Goal: Task Accomplishment & Management: Manage account settings

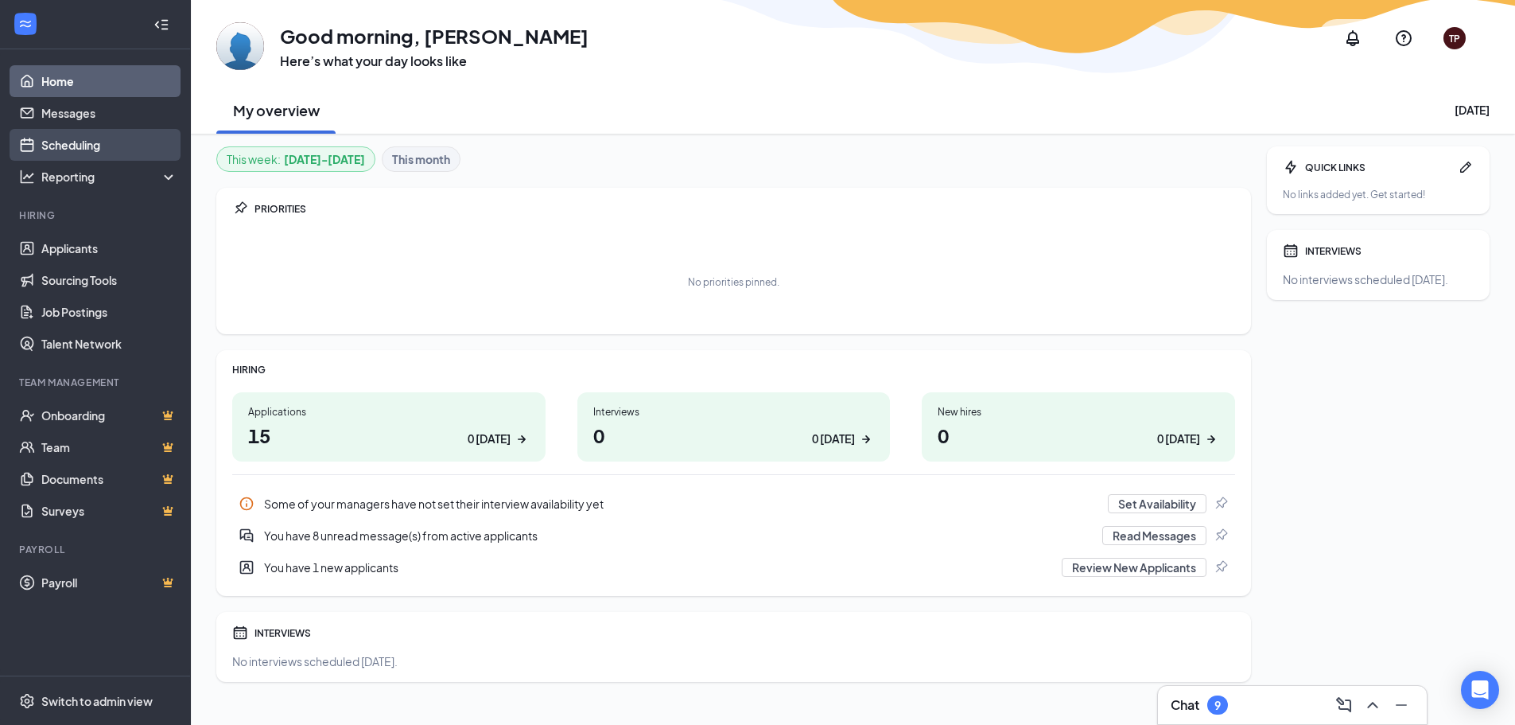
click at [66, 134] on link "Scheduling" at bounding box center [109, 145] width 136 height 32
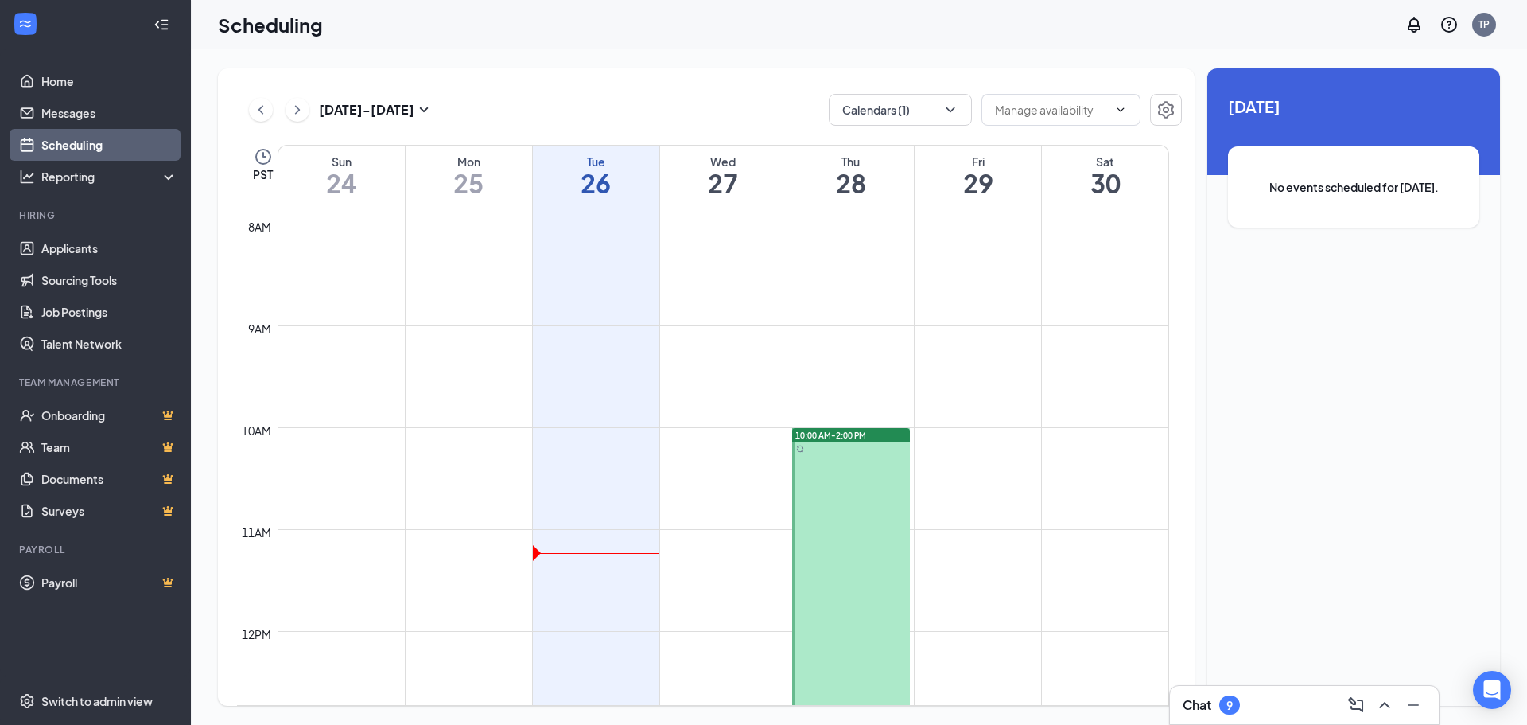
scroll to position [751, 0]
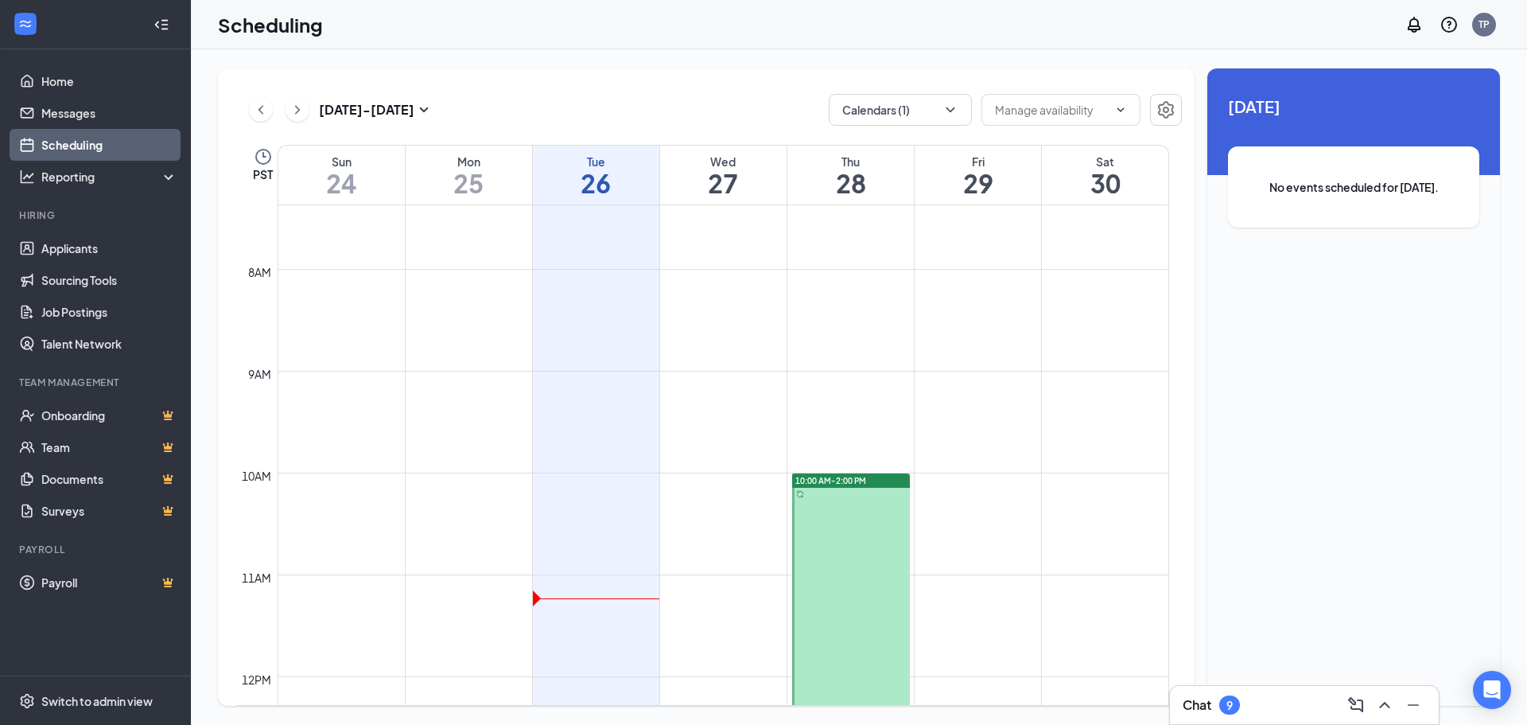
click at [292, 113] on icon "ChevronRight" at bounding box center [298, 109] width 16 height 19
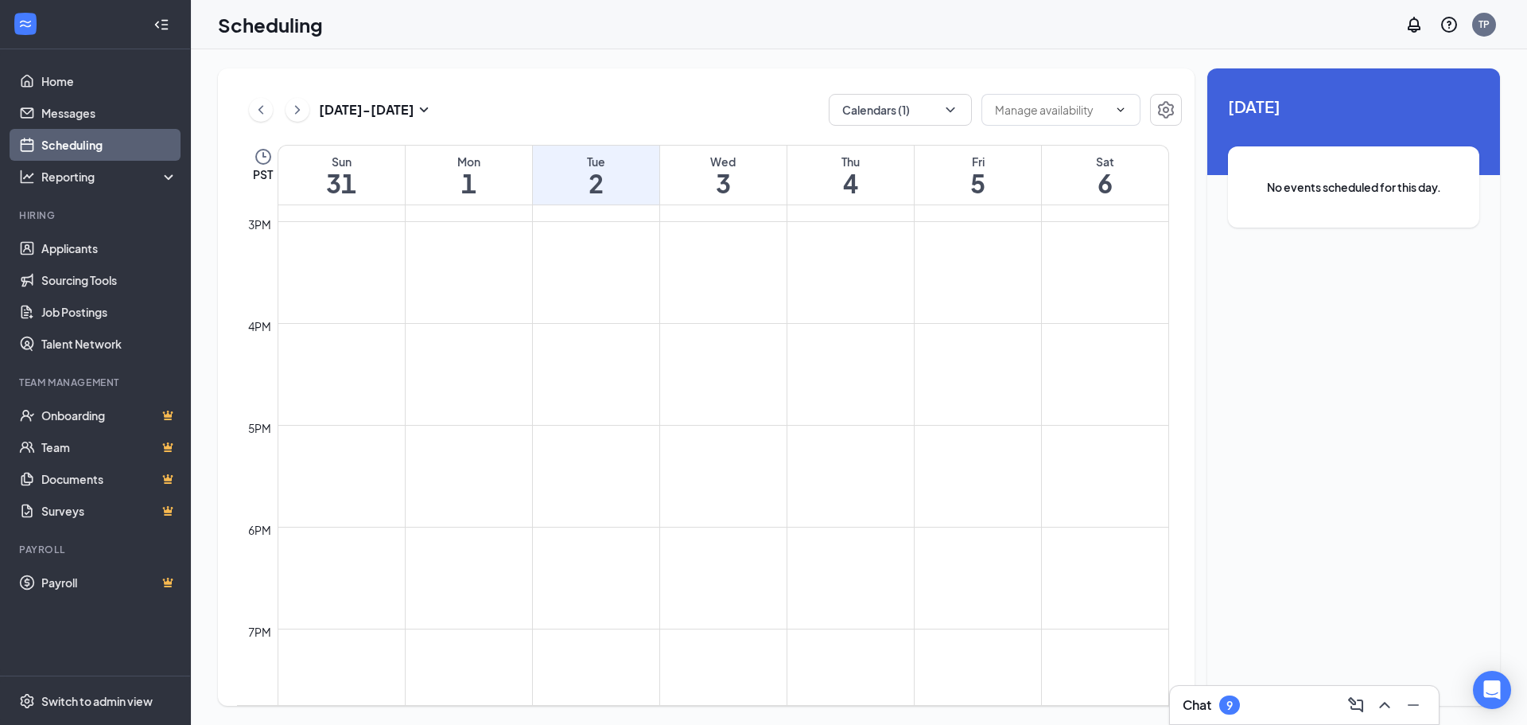
scroll to position [941, 0]
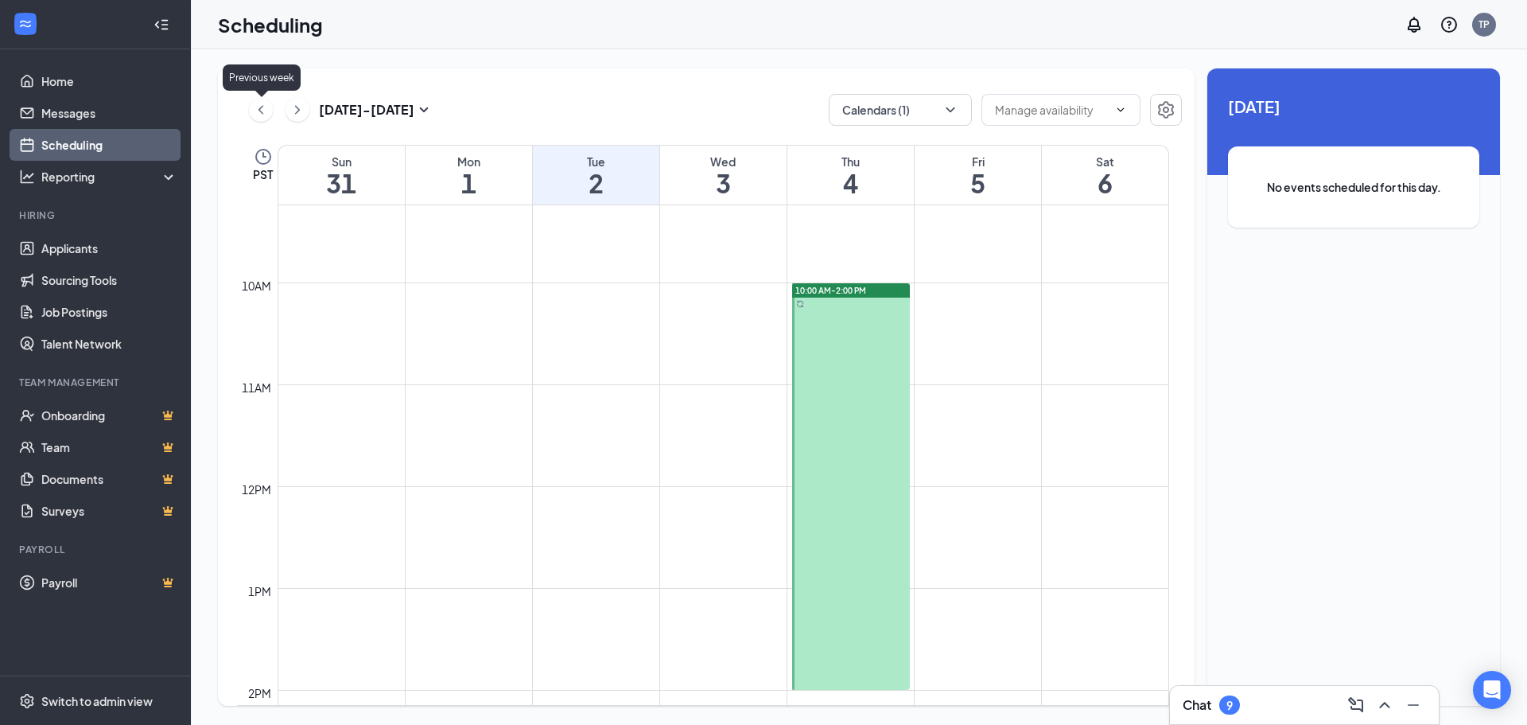
click at [258, 111] on icon "ChevronLeft" at bounding box center [261, 109] width 16 height 19
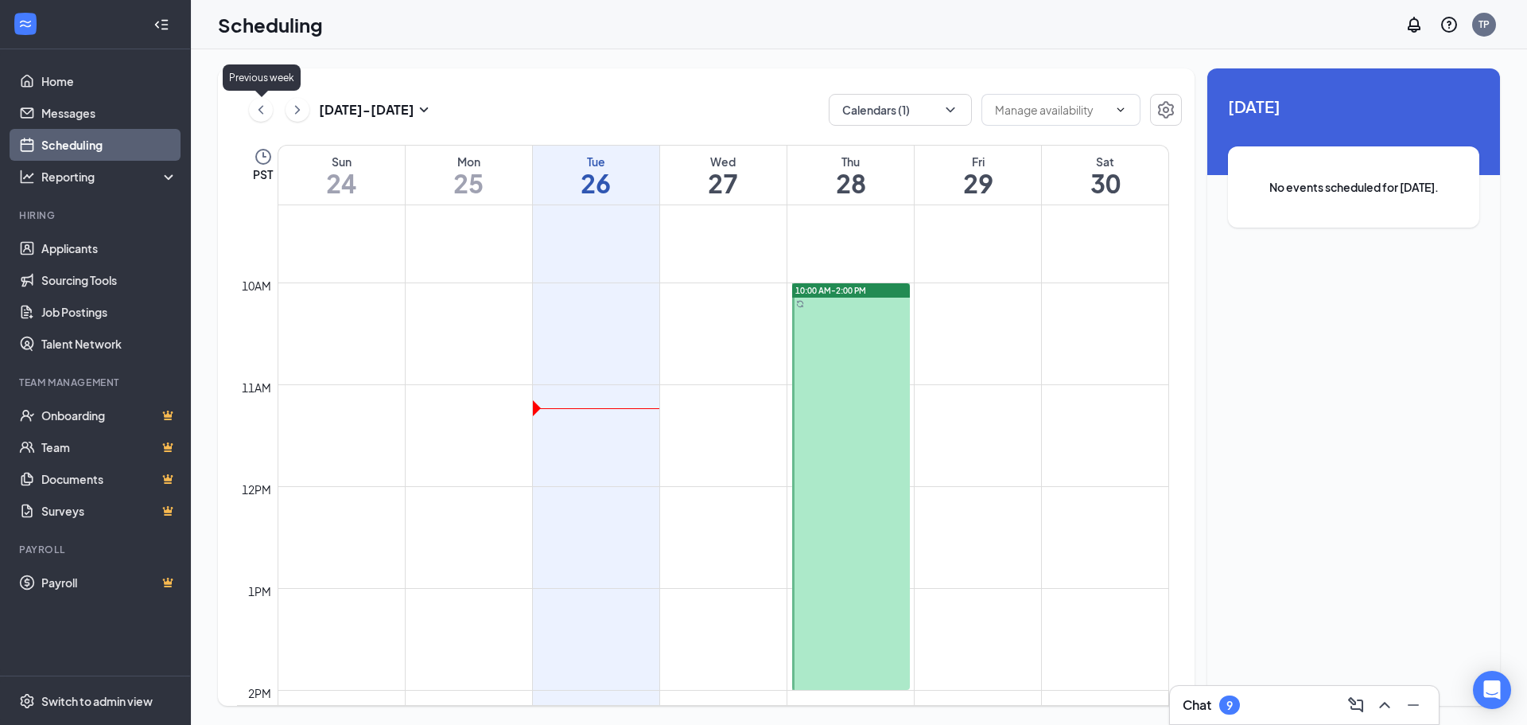
scroll to position [782, 0]
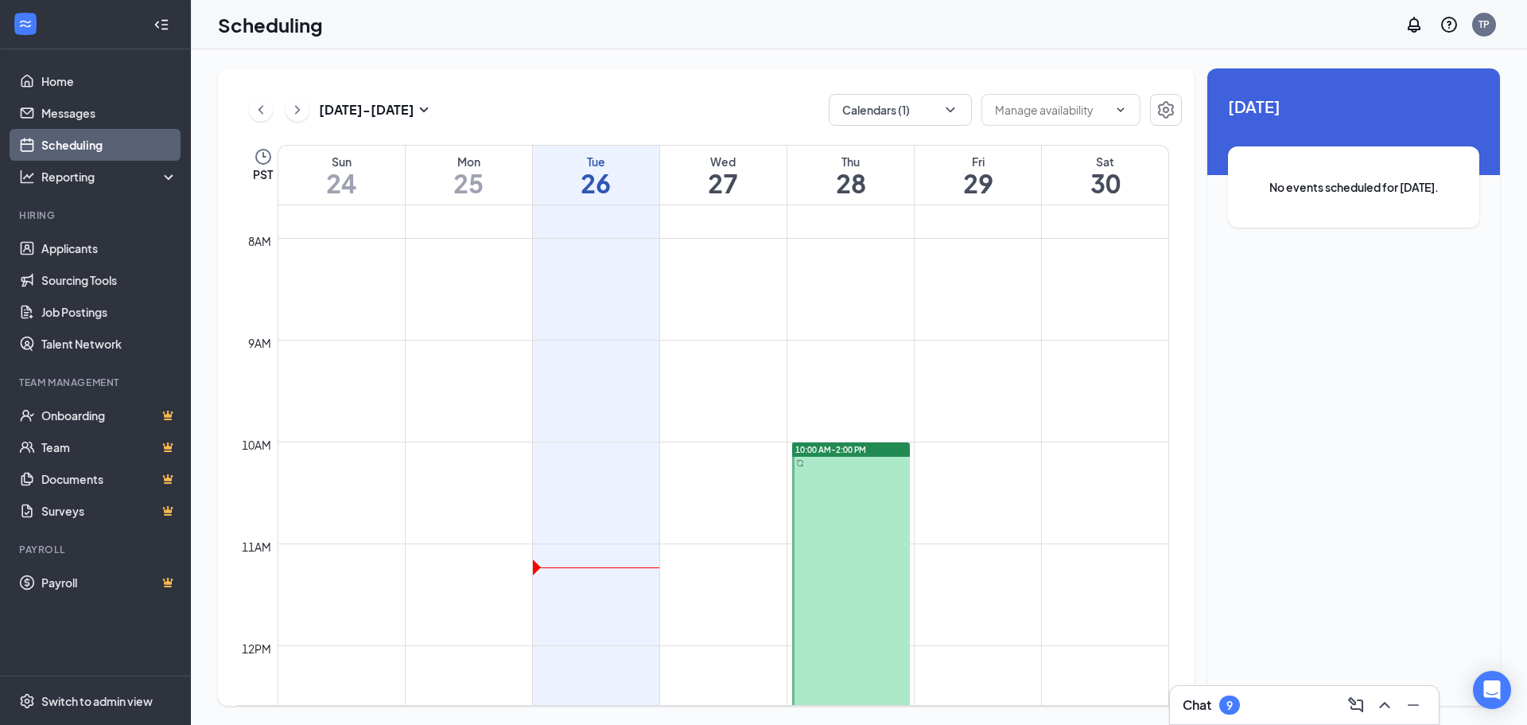
click at [855, 534] on div at bounding box center [851, 645] width 118 height 406
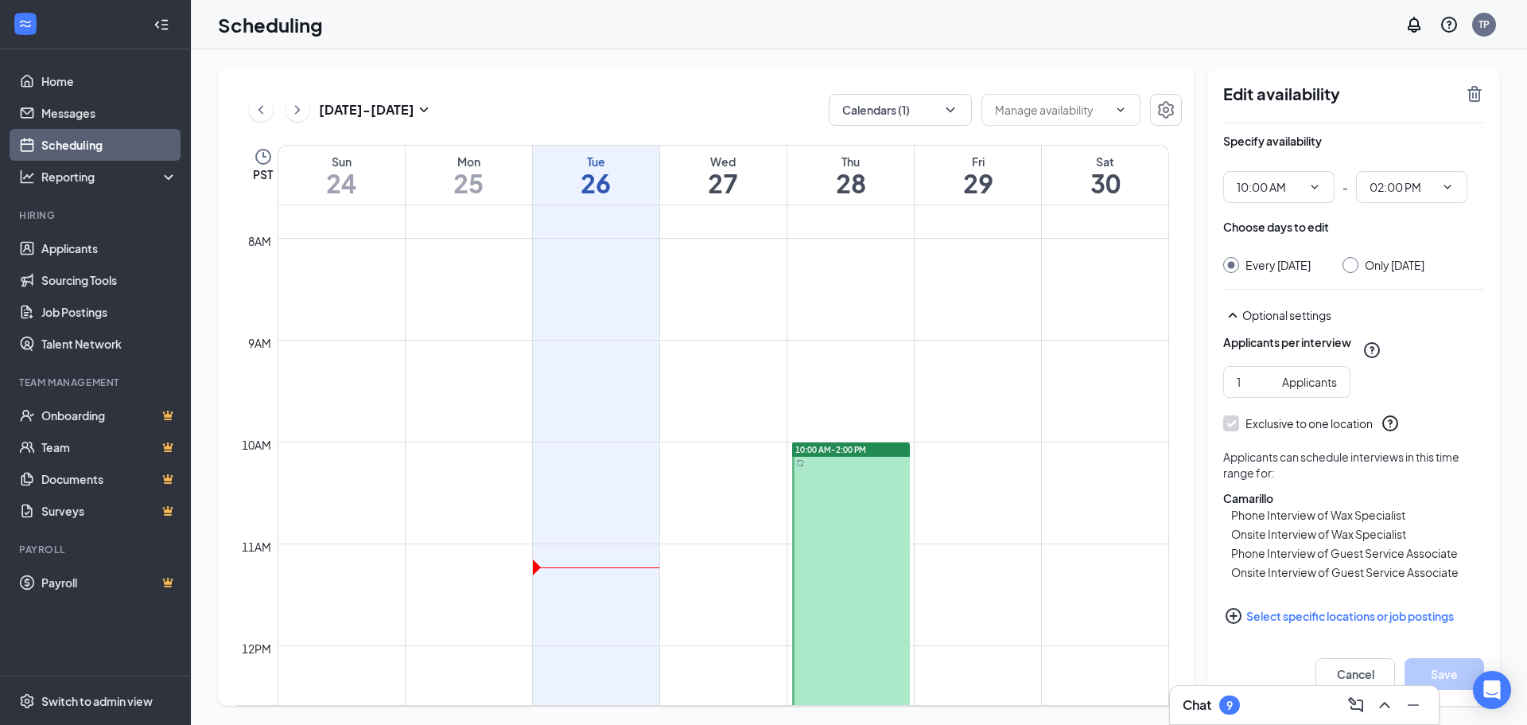
click at [1357, 269] on div at bounding box center [1351, 265] width 16 height 16
click at [856, 553] on link "10:00 AM-2:00 PM" at bounding box center [850, 644] width 122 height 407
click at [1354, 261] on input "Only Thursday, Aug 28" at bounding box center [1348, 262] width 11 height 11
radio input "true"
radio input "false"
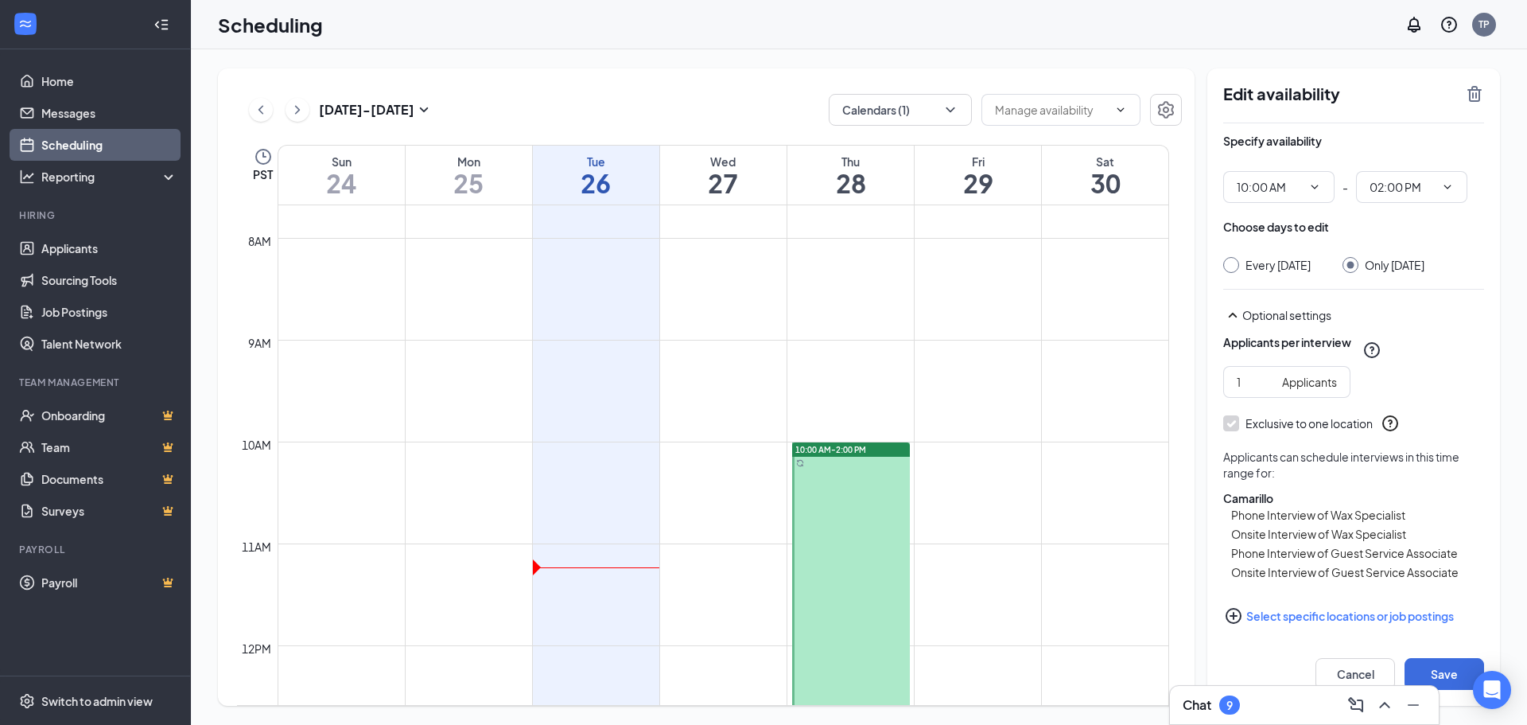
click at [1352, 272] on div "Only Thursday, Aug 28" at bounding box center [1384, 265] width 82 height 16
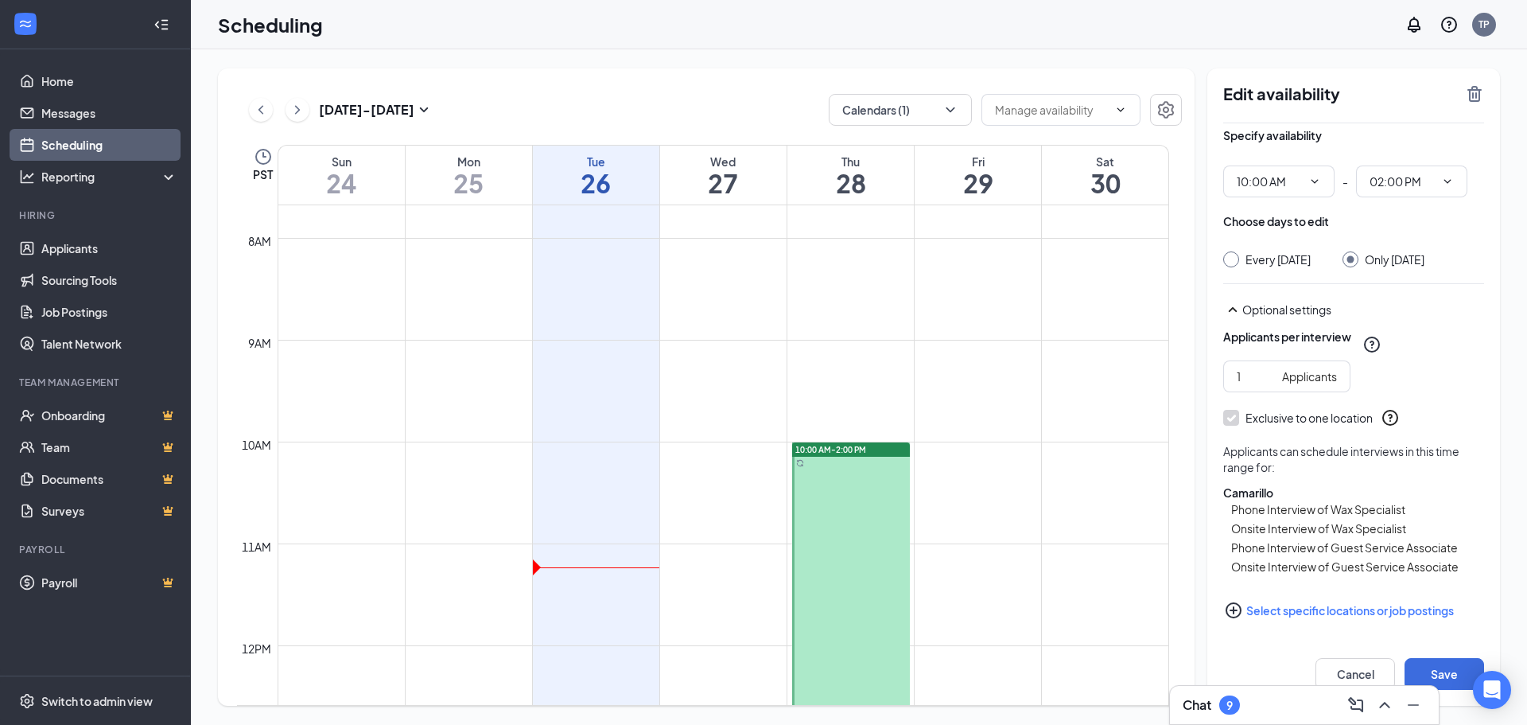
scroll to position [21, 0]
click at [1448, 662] on button "Save" at bounding box center [1445, 674] width 80 height 32
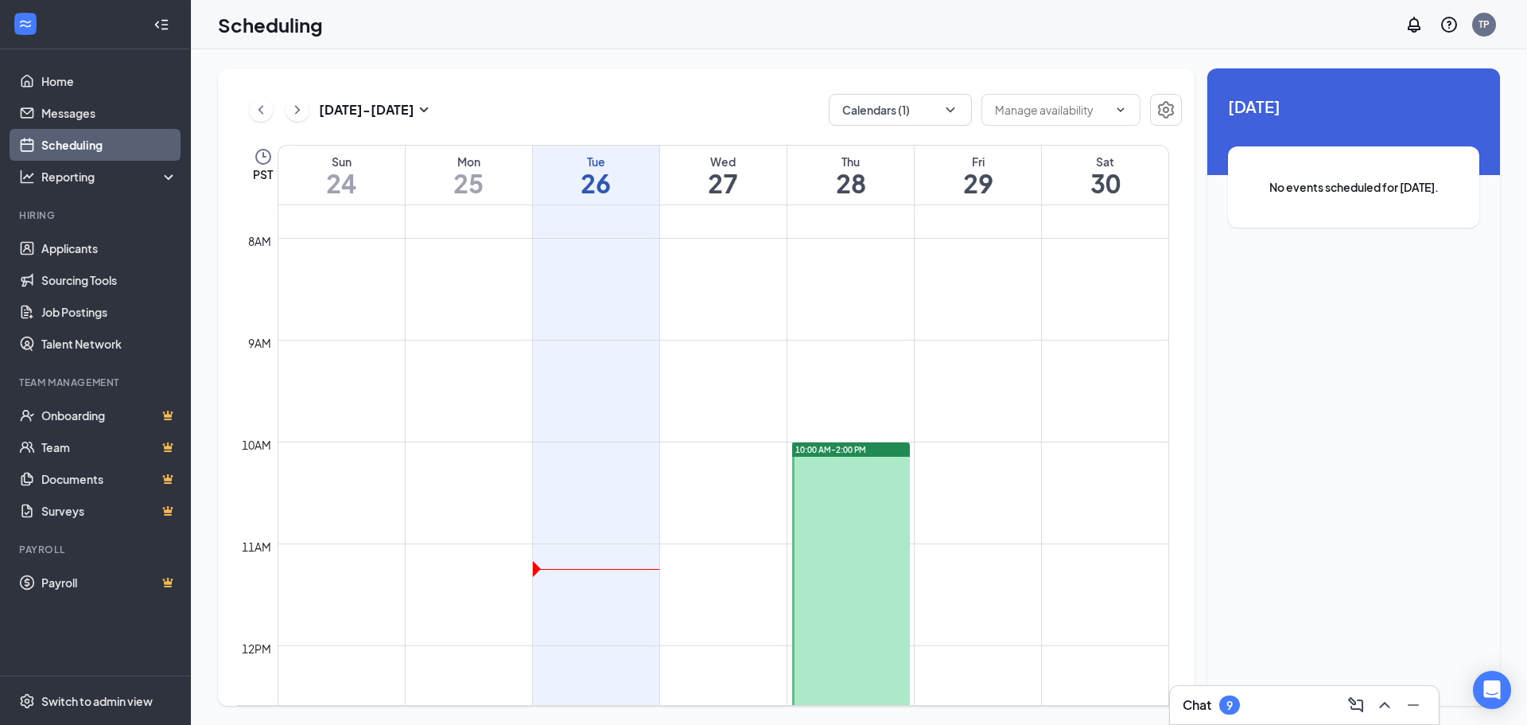
drag, startPoint x: 844, startPoint y: 528, endPoint x: 827, endPoint y: 565, distance: 40.9
click at [827, 562] on link "10:00 AM-2:00 PM" at bounding box center [850, 644] width 122 height 407
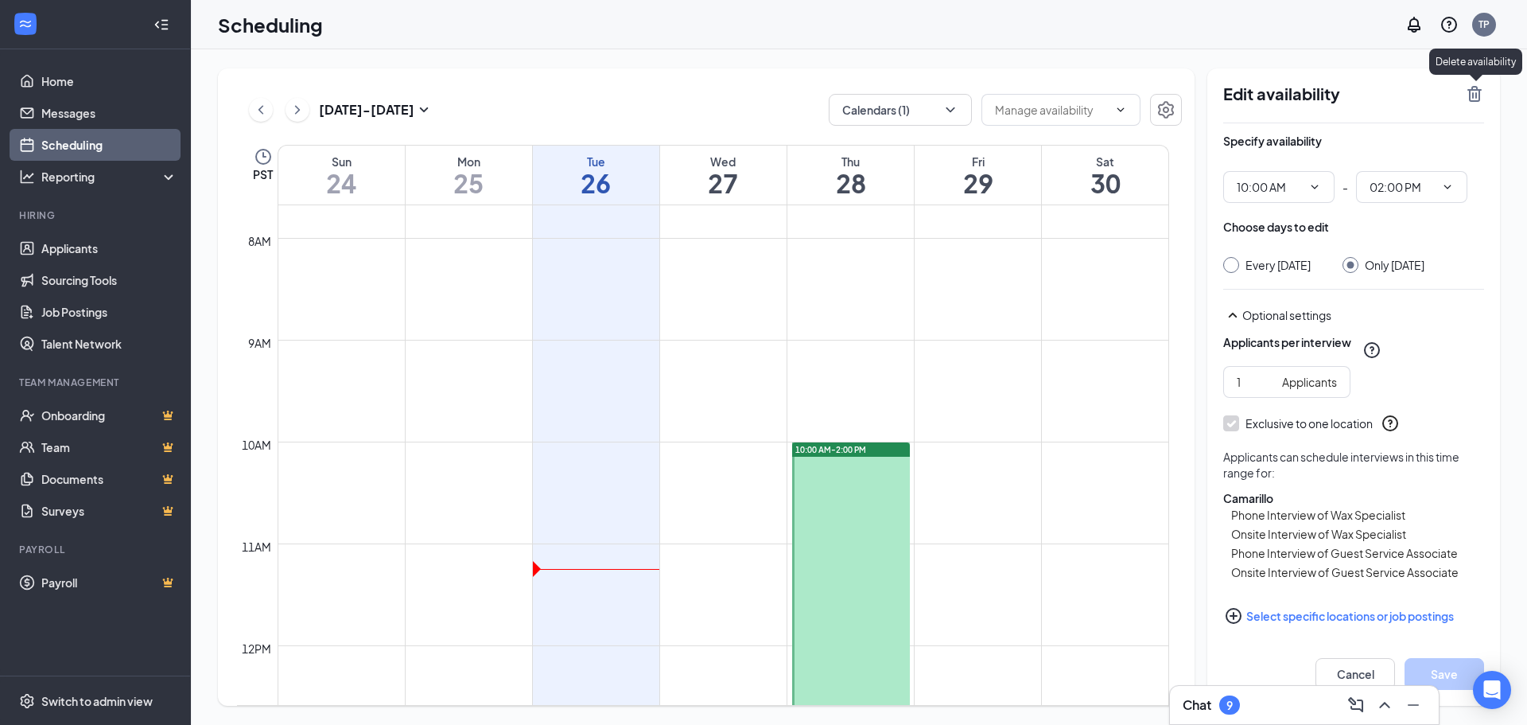
click at [1479, 94] on icon "TrashOutline" at bounding box center [1474, 94] width 14 height 16
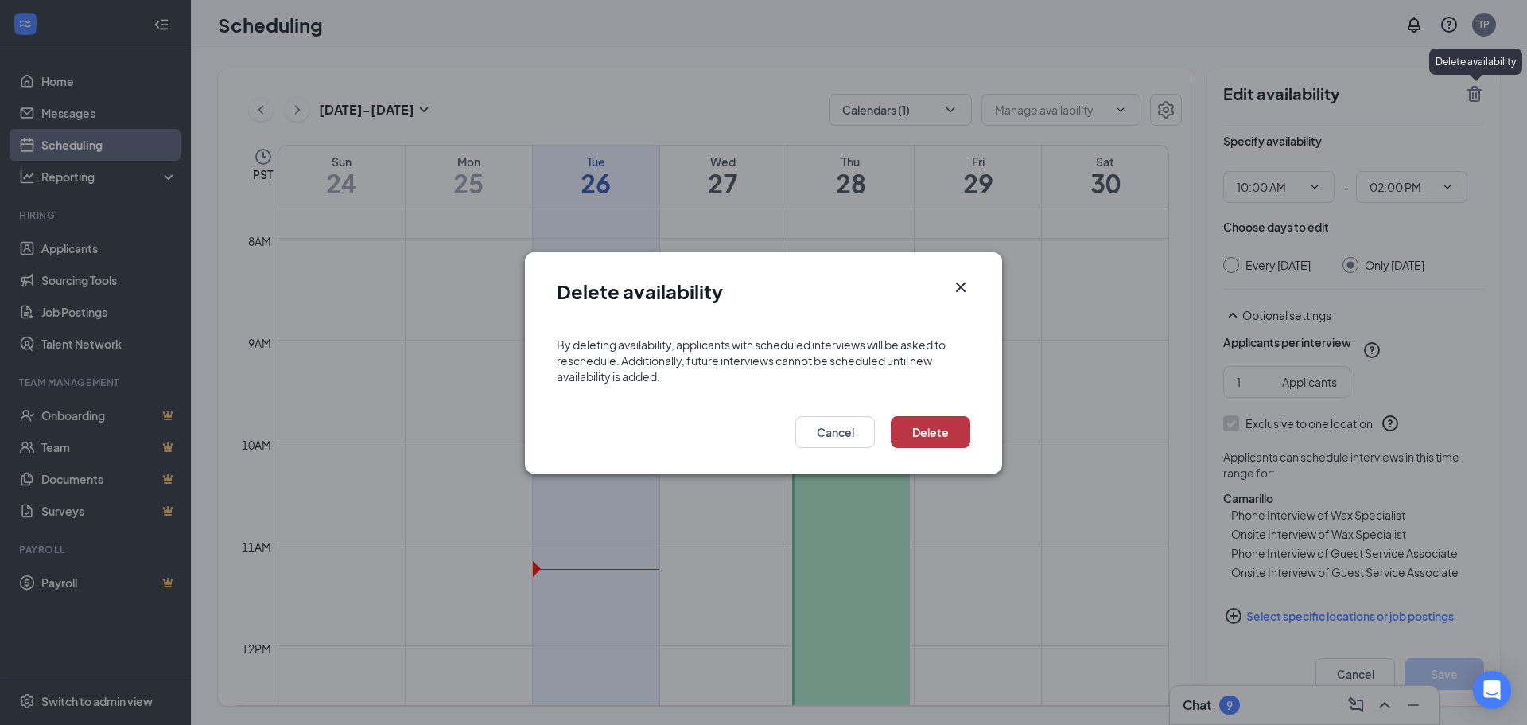
click at [927, 426] on button "Delete" at bounding box center [931, 432] width 80 height 32
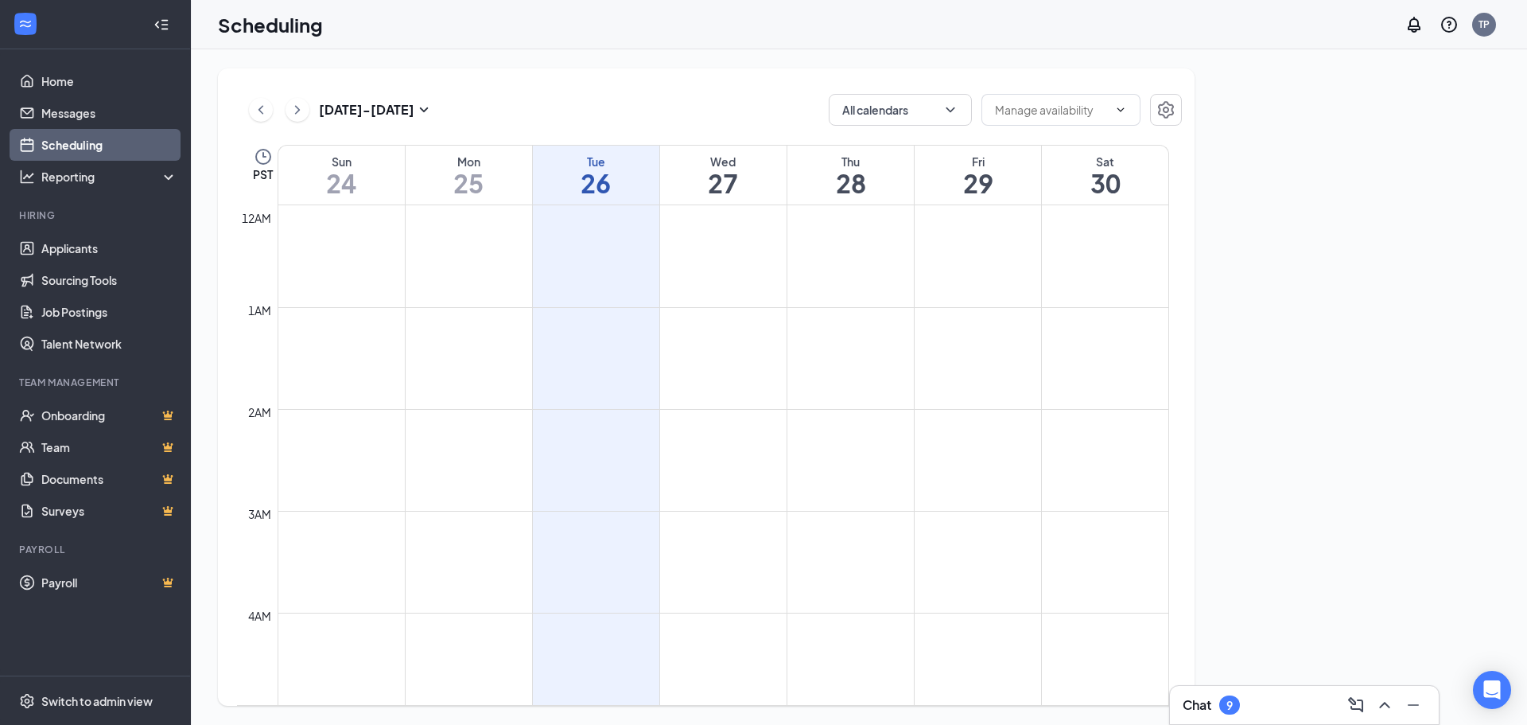
scroll to position [782, 0]
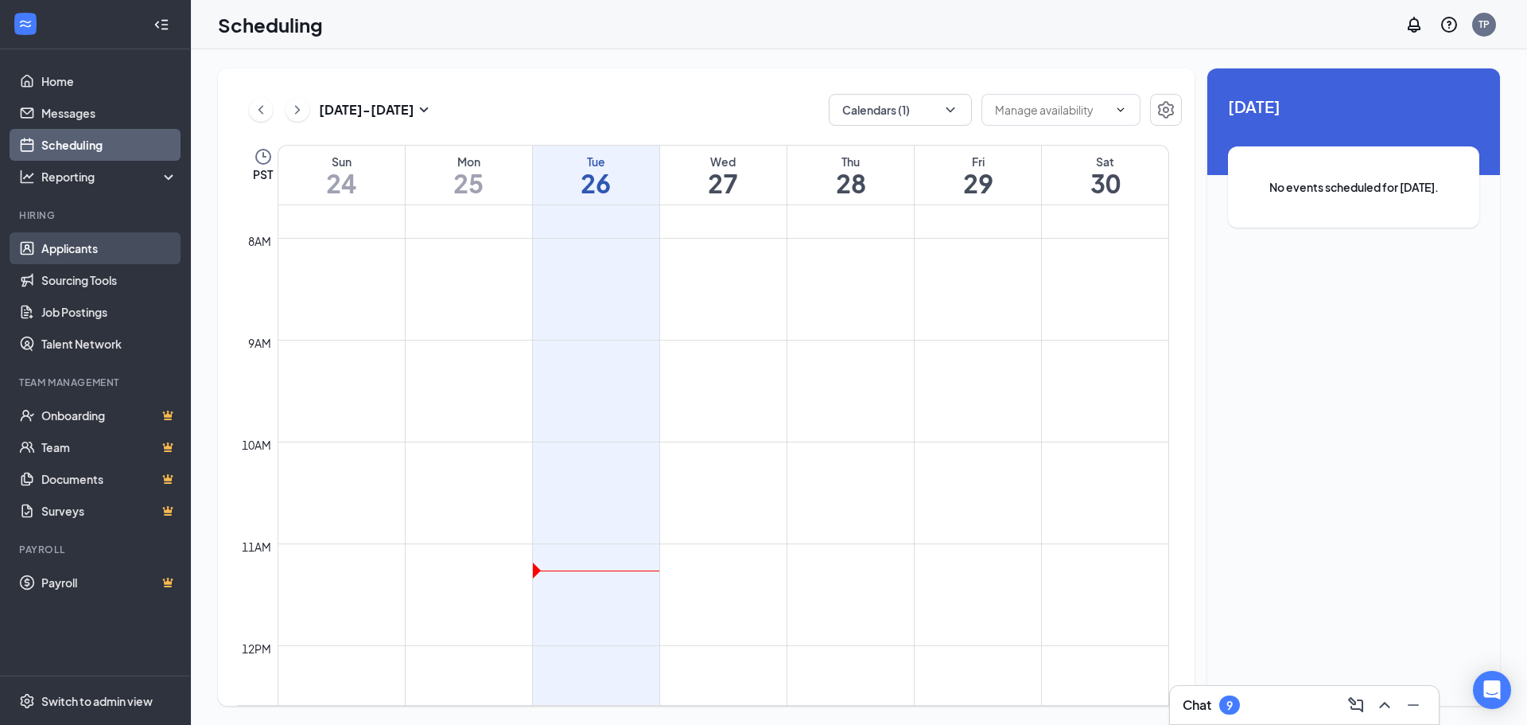
click at [49, 245] on link "Applicants" at bounding box center [109, 248] width 136 height 32
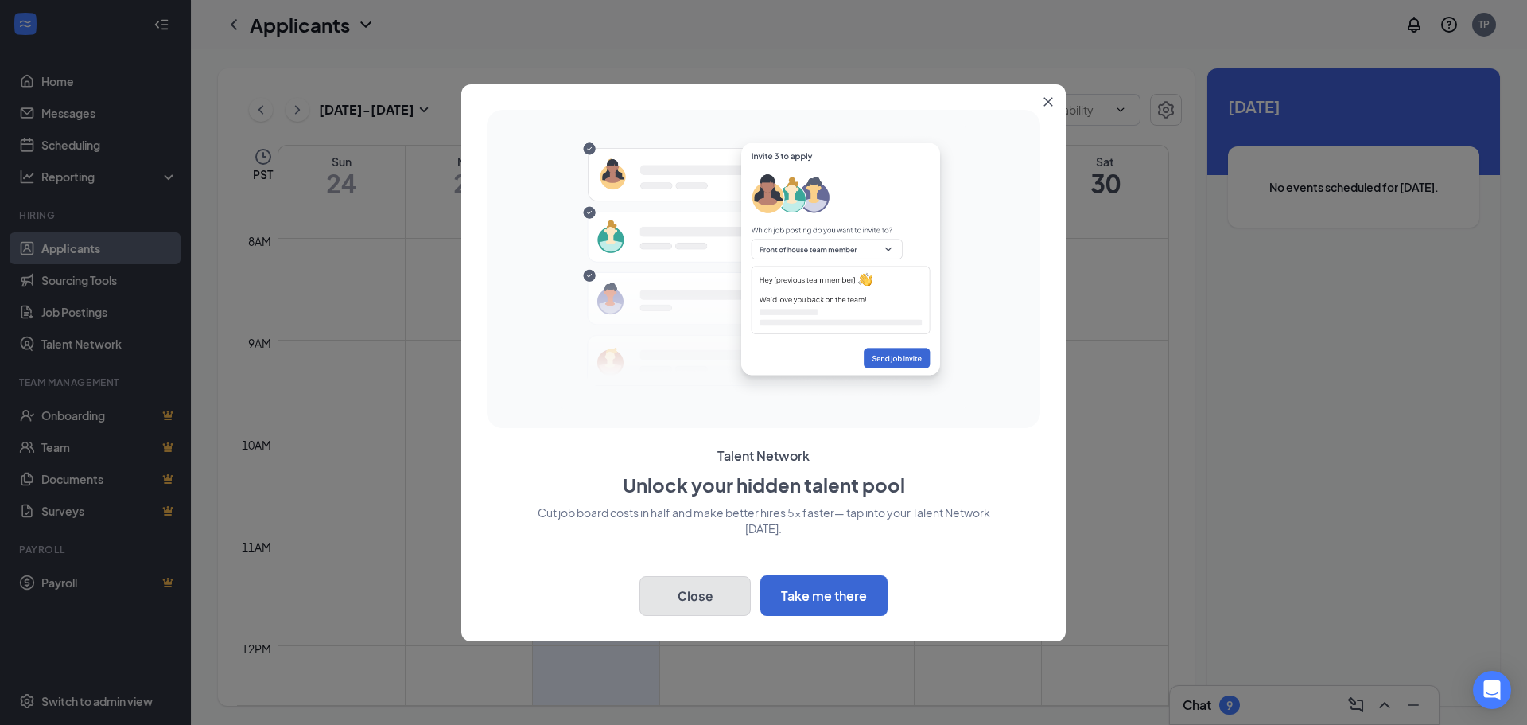
click at [687, 598] on button "Close" at bounding box center [694, 596] width 111 height 40
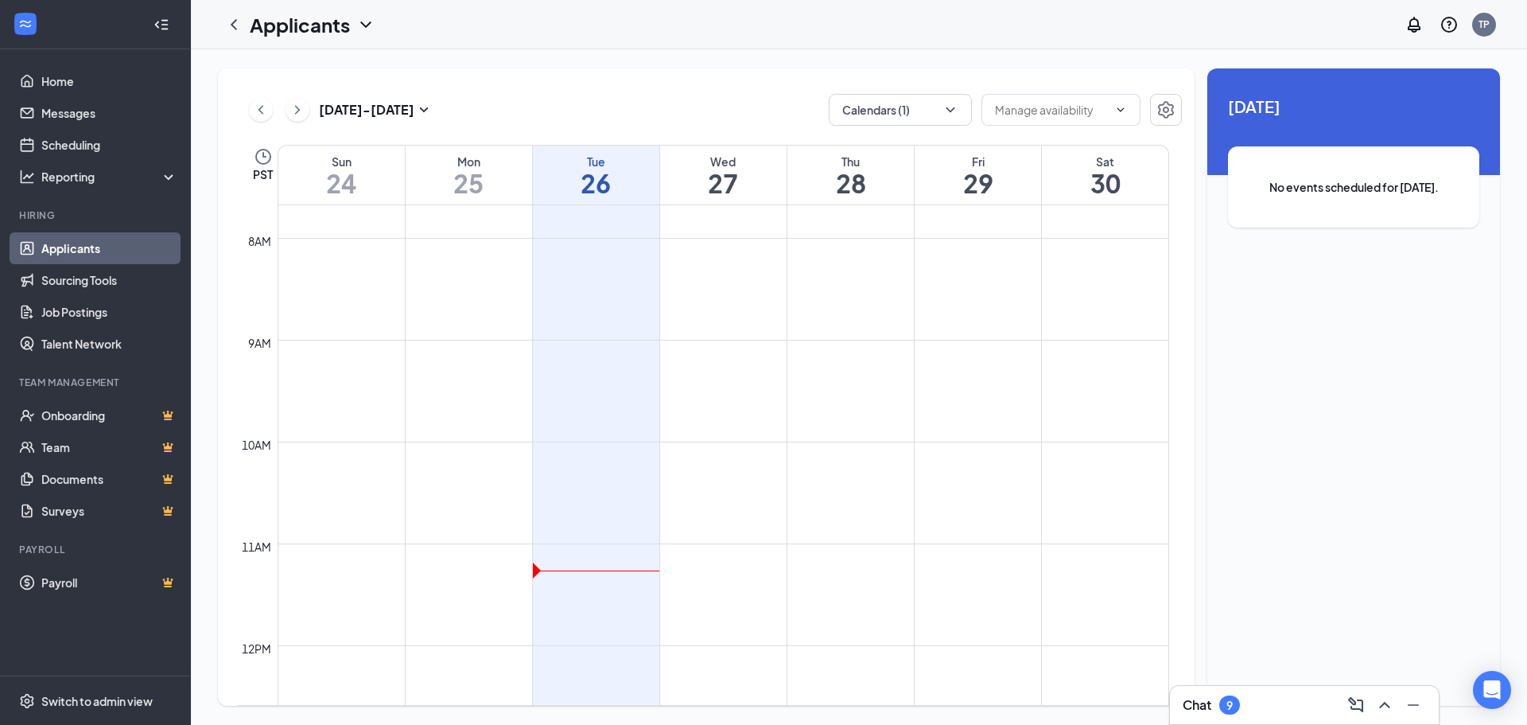
click at [133, 252] on link "Applicants" at bounding box center [109, 248] width 136 height 32
click at [84, 247] on link "Applicants" at bounding box center [109, 248] width 136 height 32
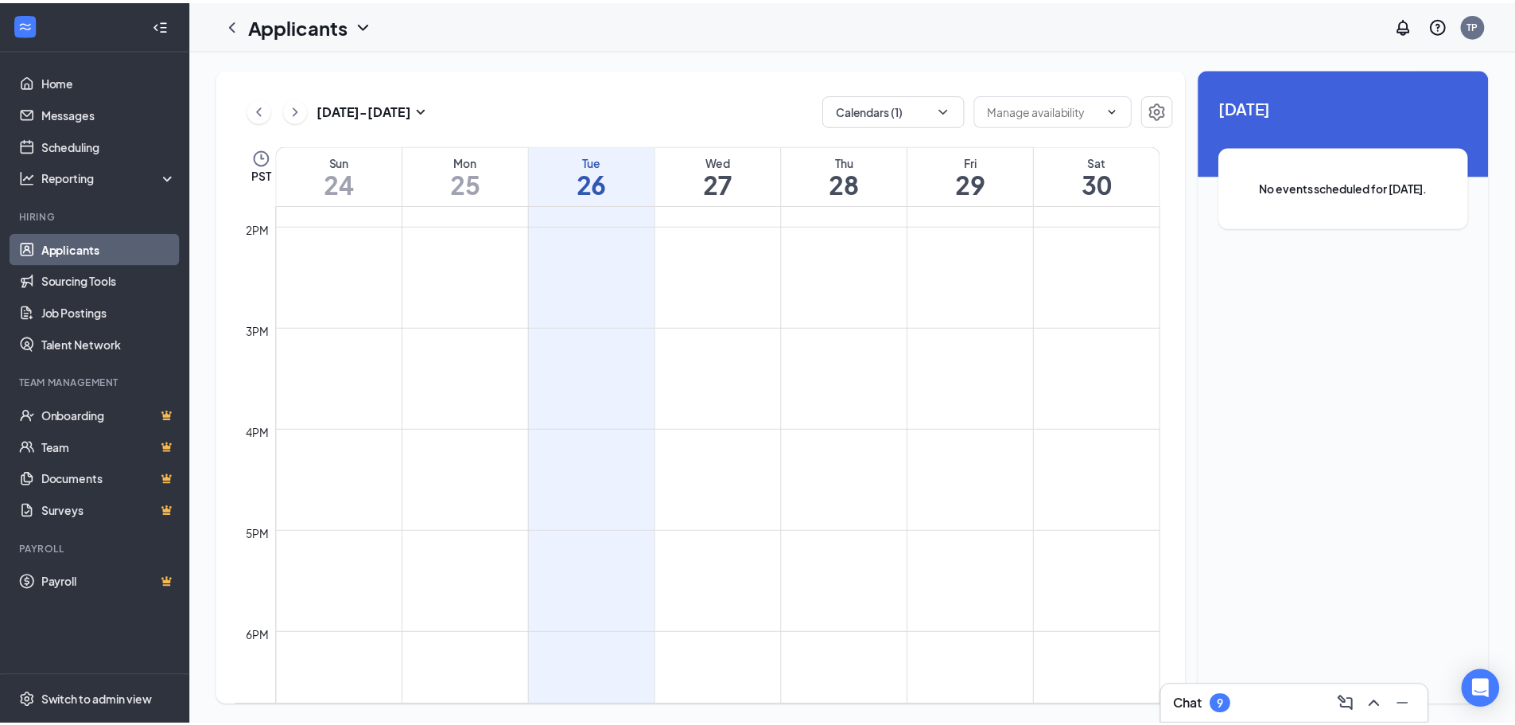
scroll to position [702, 0]
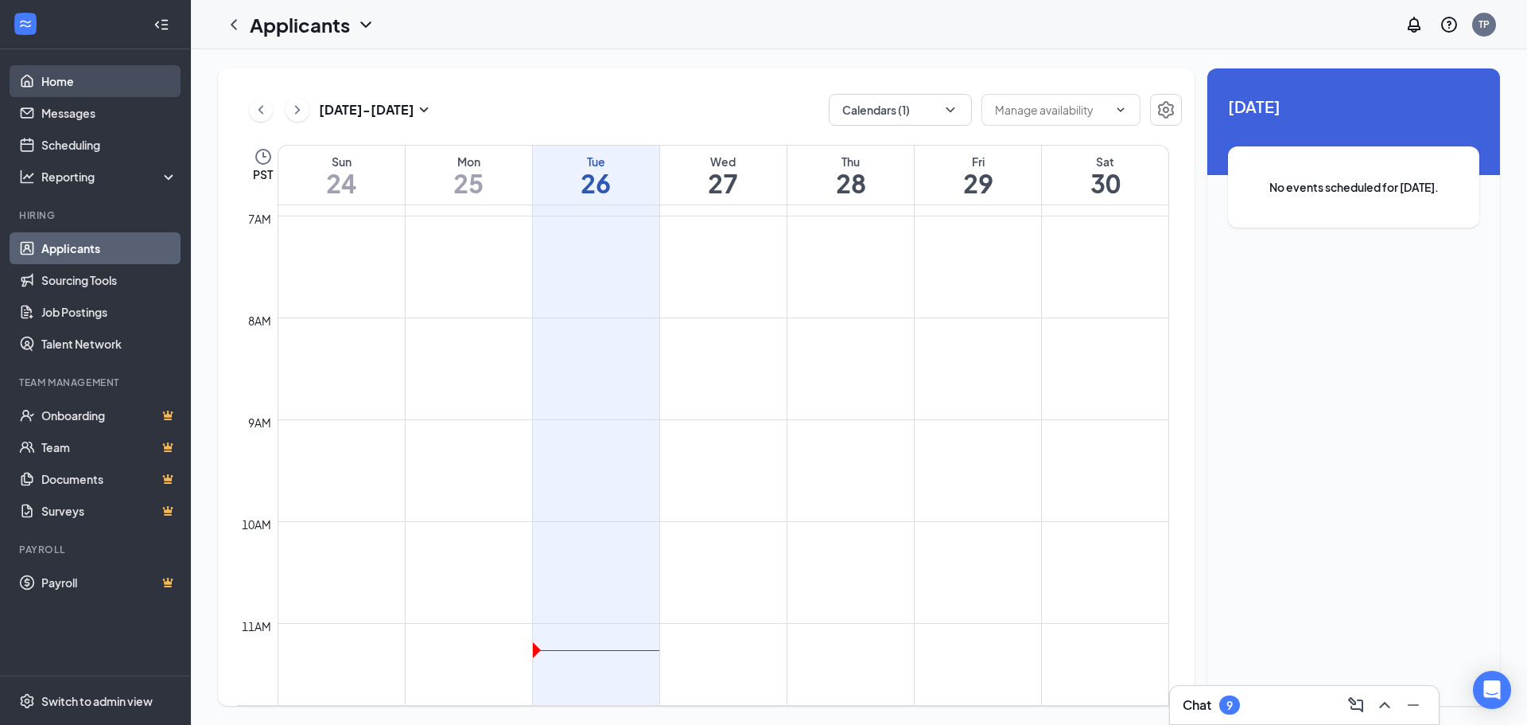
click at [54, 76] on link "Home" at bounding box center [109, 81] width 136 height 32
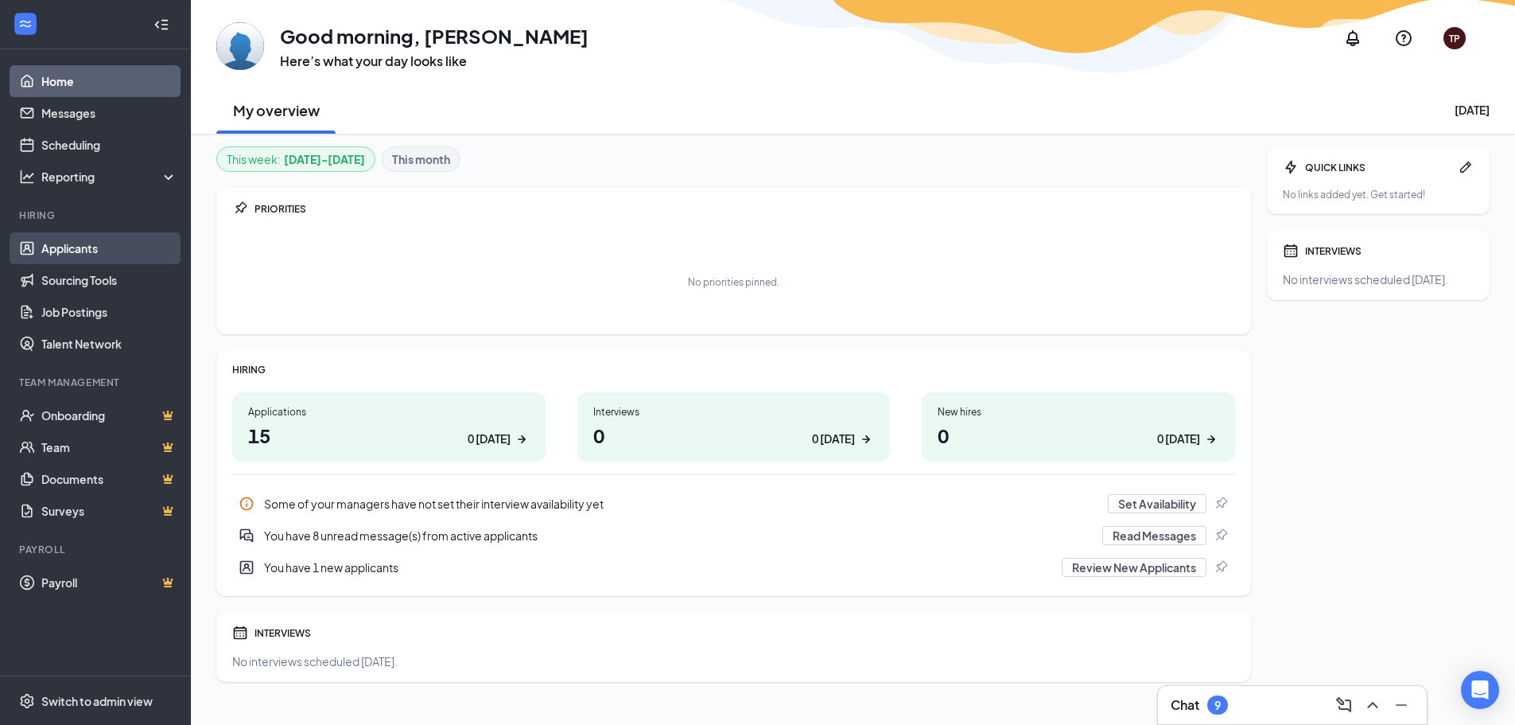
click at [68, 250] on link "Applicants" at bounding box center [109, 248] width 136 height 32
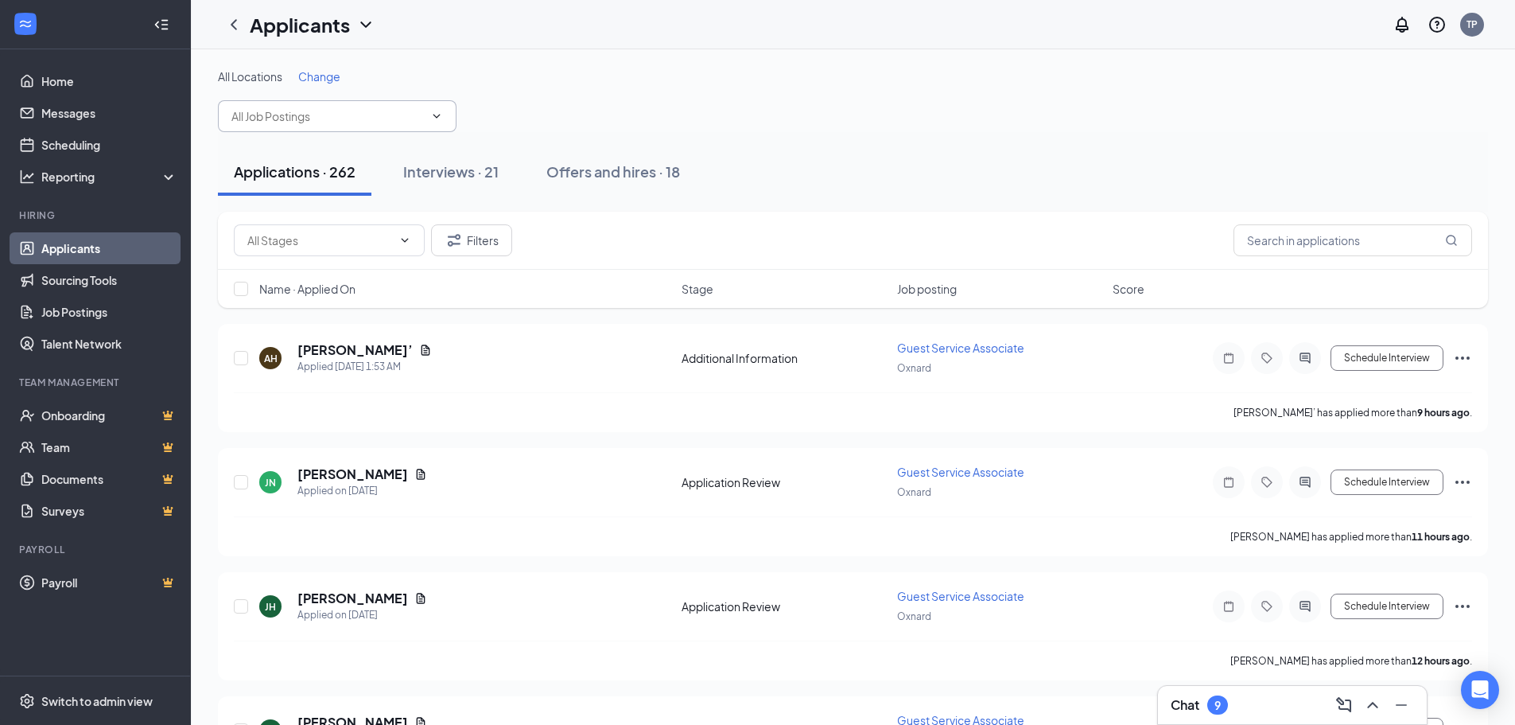
click at [433, 114] on icon "ChevronDown" at bounding box center [436, 116] width 13 height 13
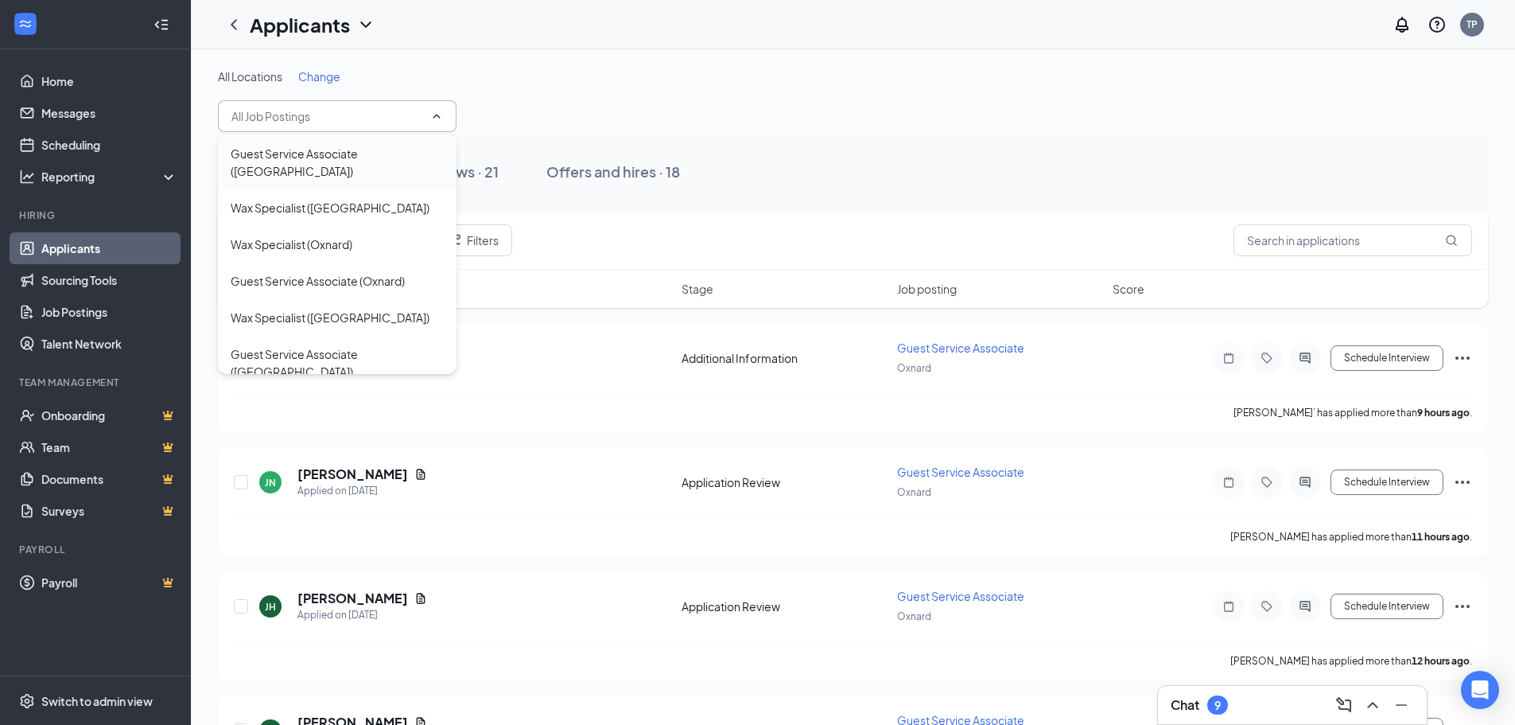
click at [350, 160] on div "Guest Service Associate ([GEOGRAPHIC_DATA])" at bounding box center [337, 162] width 213 height 35
type input "Guest Service Associate ([GEOGRAPHIC_DATA])"
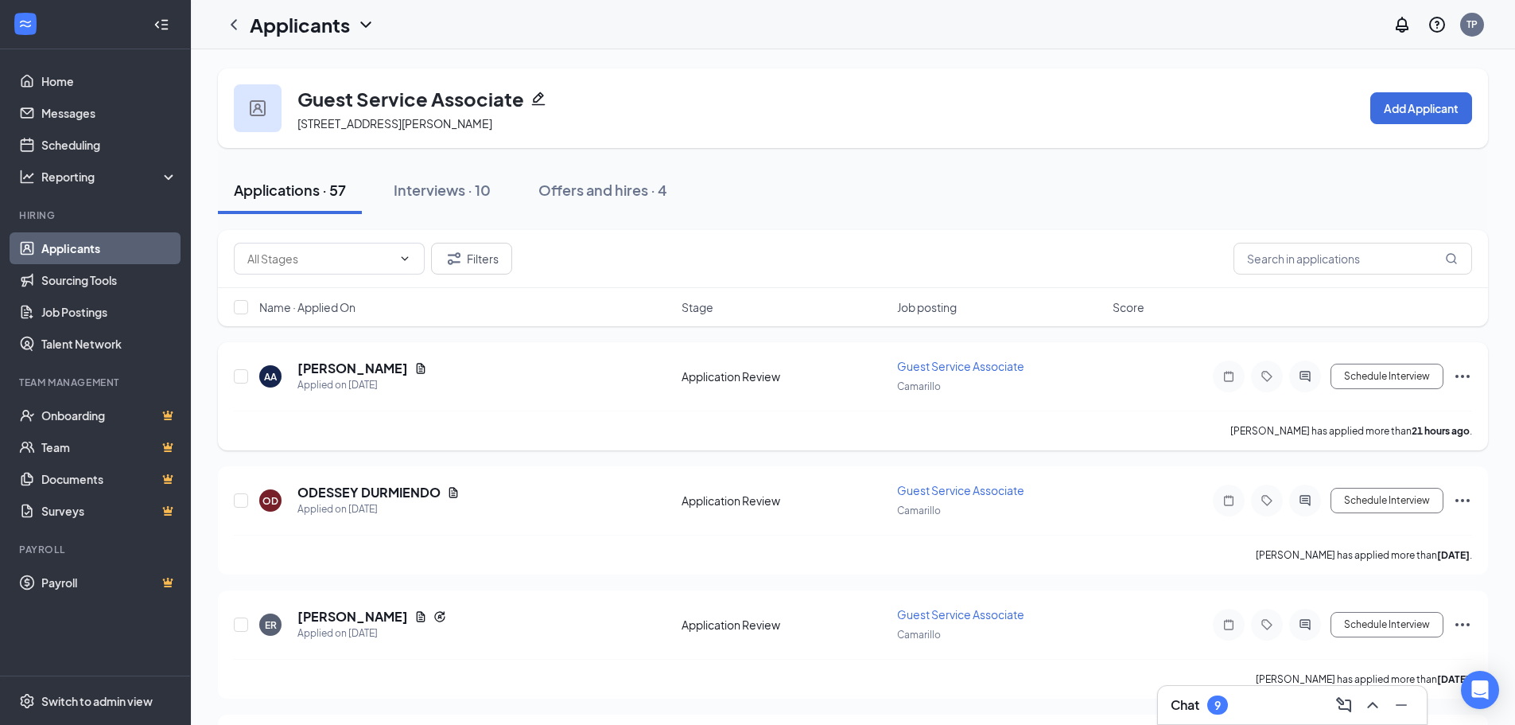
click at [621, 424] on div "[PERSON_NAME] has applied more than 21 hours ago ." at bounding box center [853, 430] width 1238 height 40
click at [316, 371] on h5 "[PERSON_NAME]" at bounding box center [352, 367] width 111 height 17
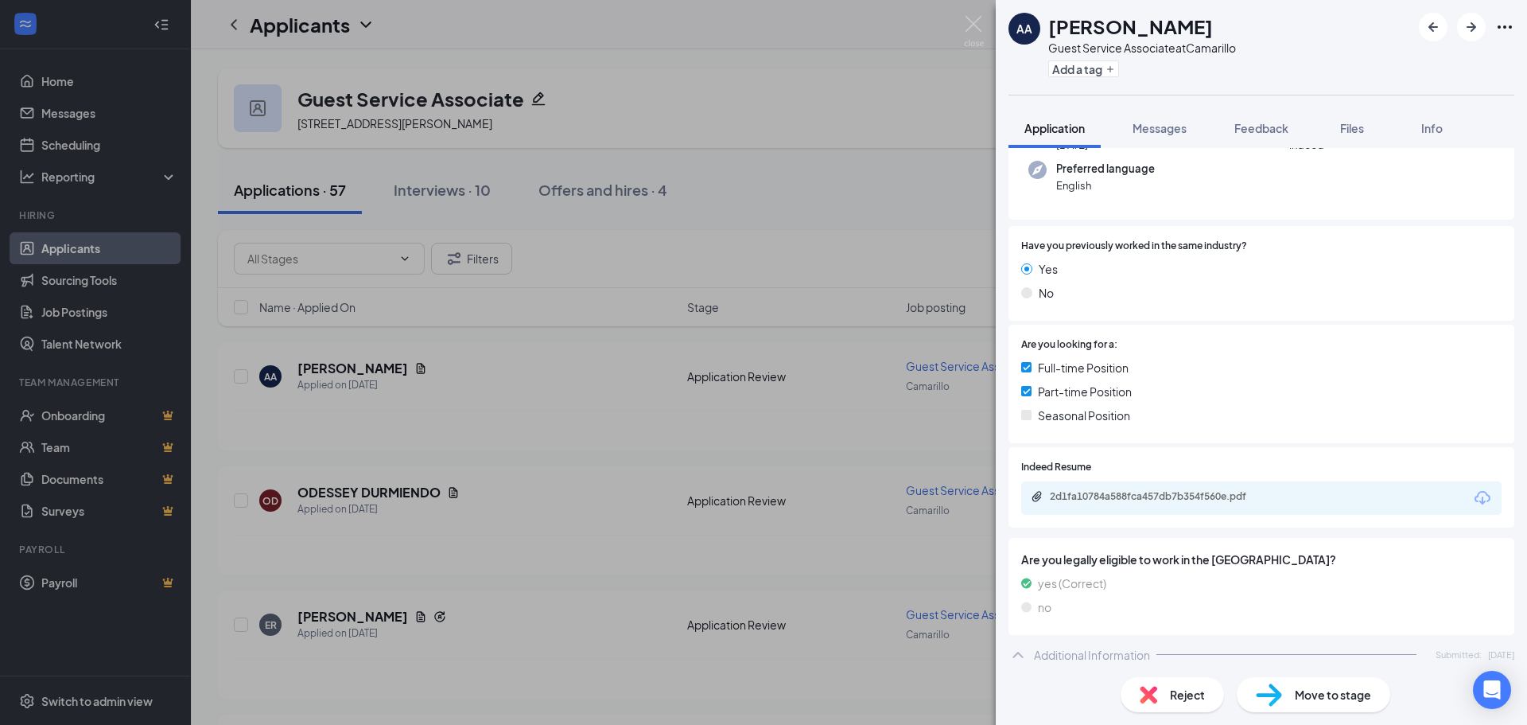
scroll to position [165, 0]
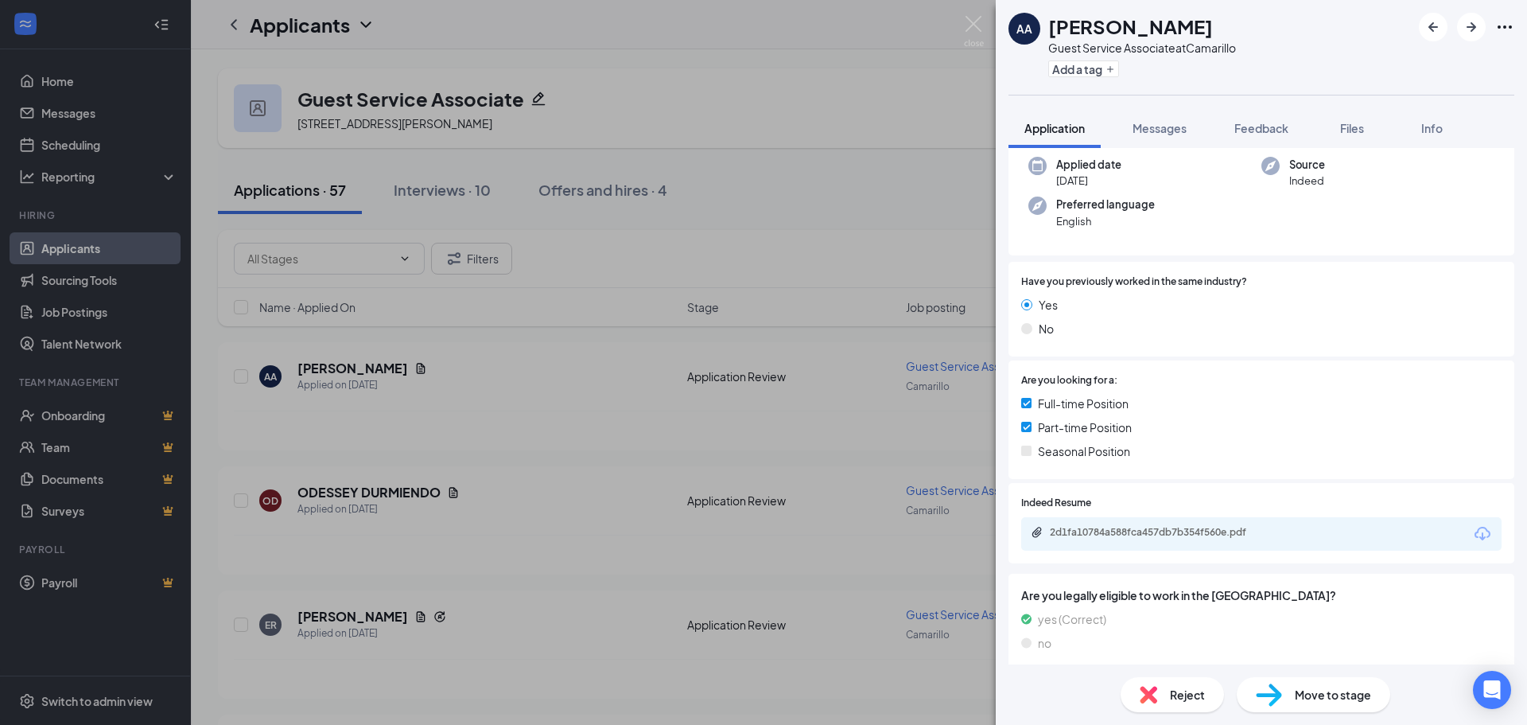
click at [1127, 538] on div "2d1fa10784a588fca457db7b354f560e.pdf" at bounding box center [1161, 532] width 223 height 13
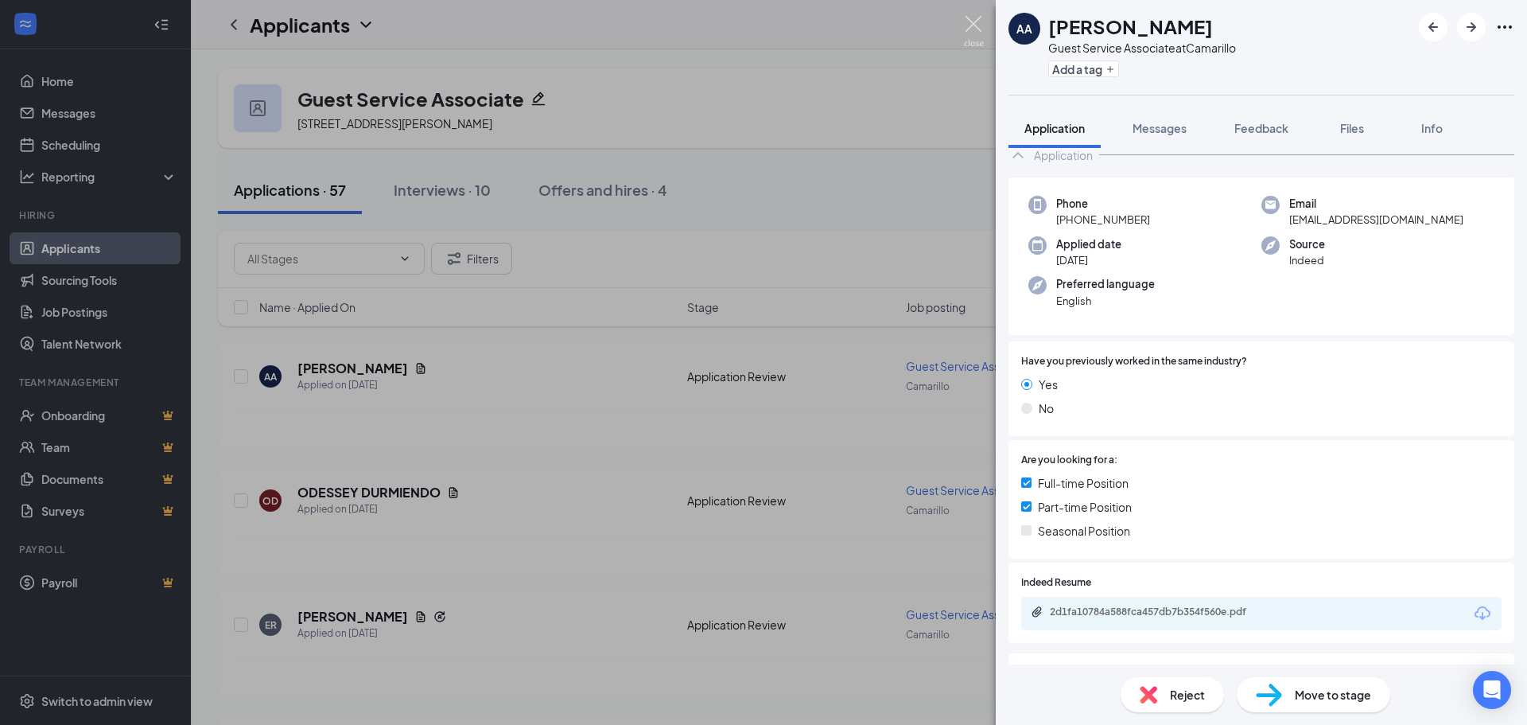
click at [972, 19] on img at bounding box center [974, 31] width 20 height 31
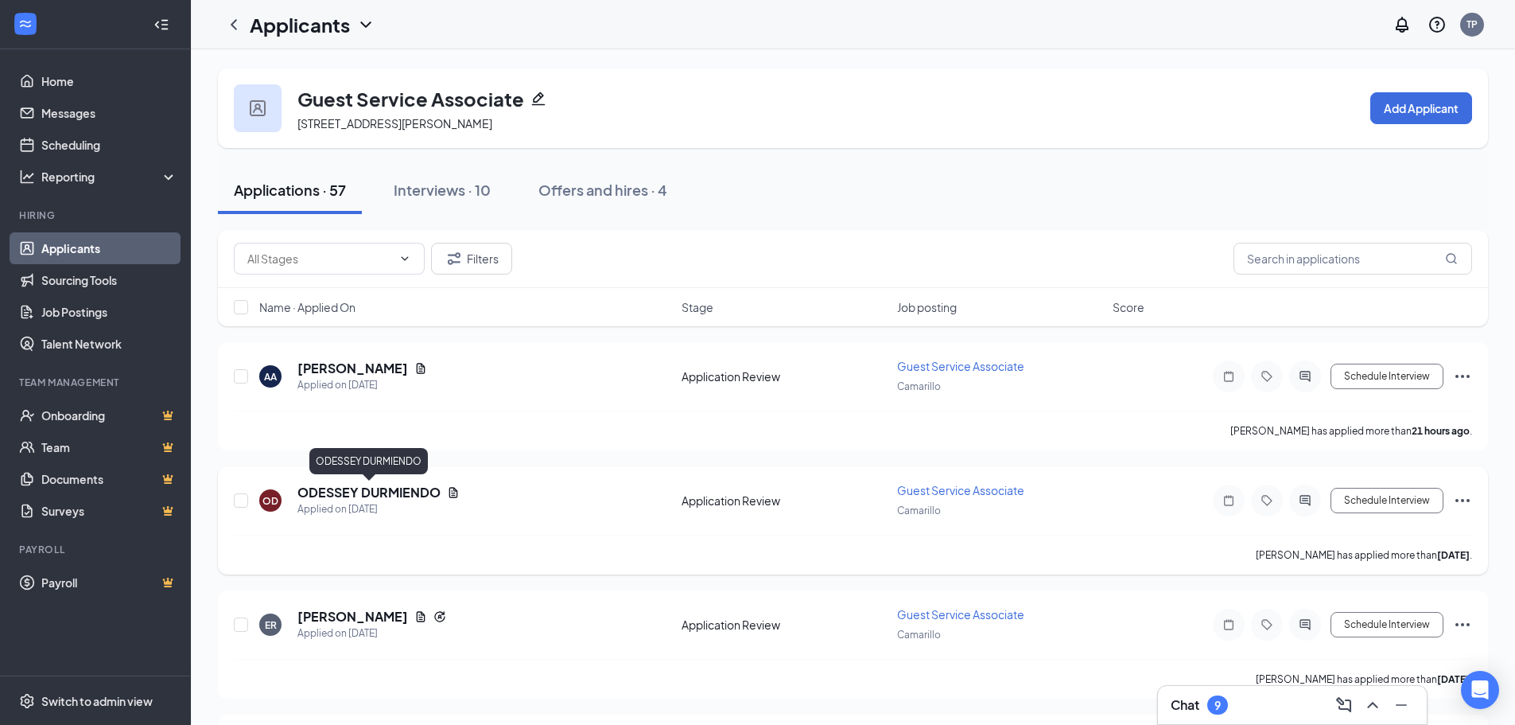
click at [366, 489] on h5 "ODESSEY DURMIENDO" at bounding box center [368, 492] width 143 height 17
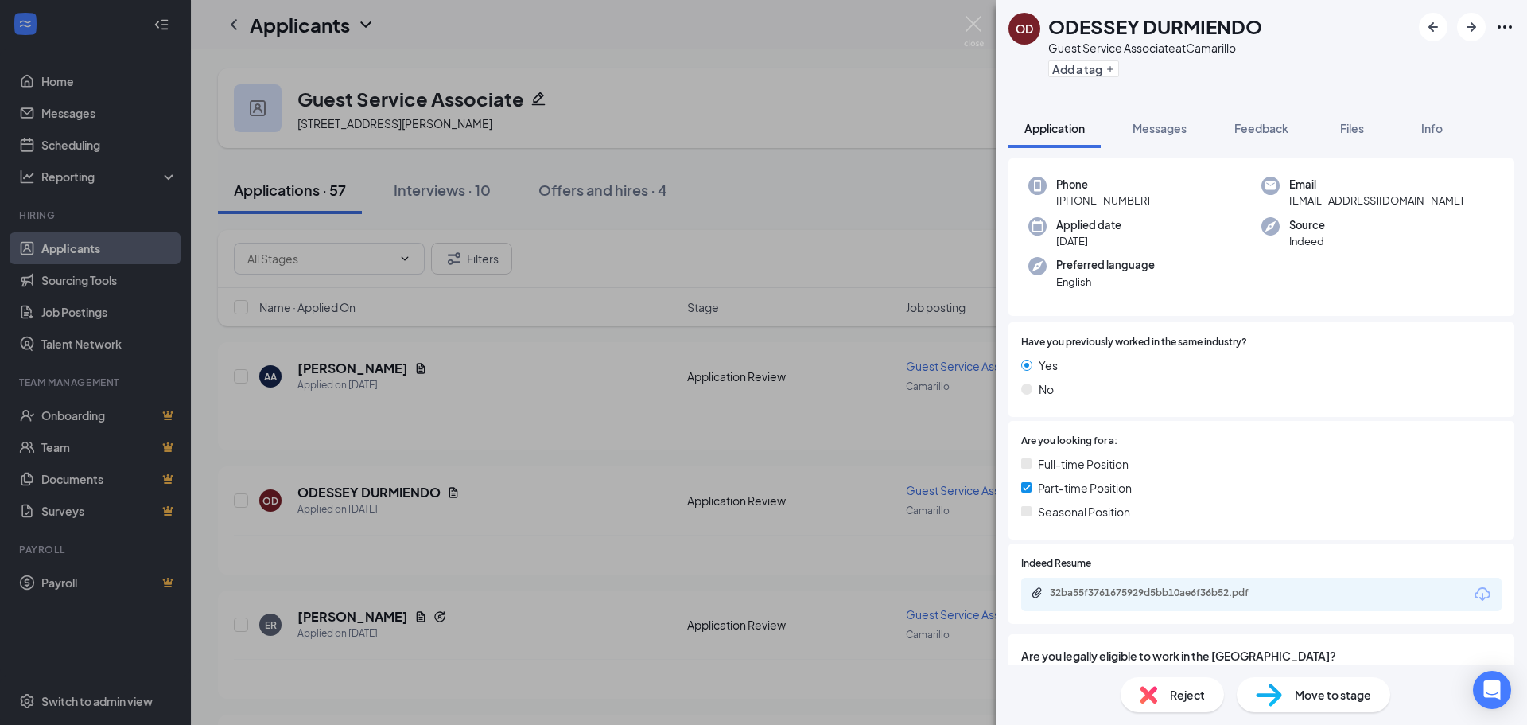
scroll to position [58, 0]
click at [1160, 592] on div "32ba55f3761675929d5bb10ae6f36b52.pdf" at bounding box center [1161, 594] width 223 height 13
click at [1160, 593] on div "32ba55f3761675929d5bb10ae6f36b52.pdf" at bounding box center [1161, 594] width 223 height 13
click at [1482, 25] on button "button" at bounding box center [1471, 27] width 29 height 29
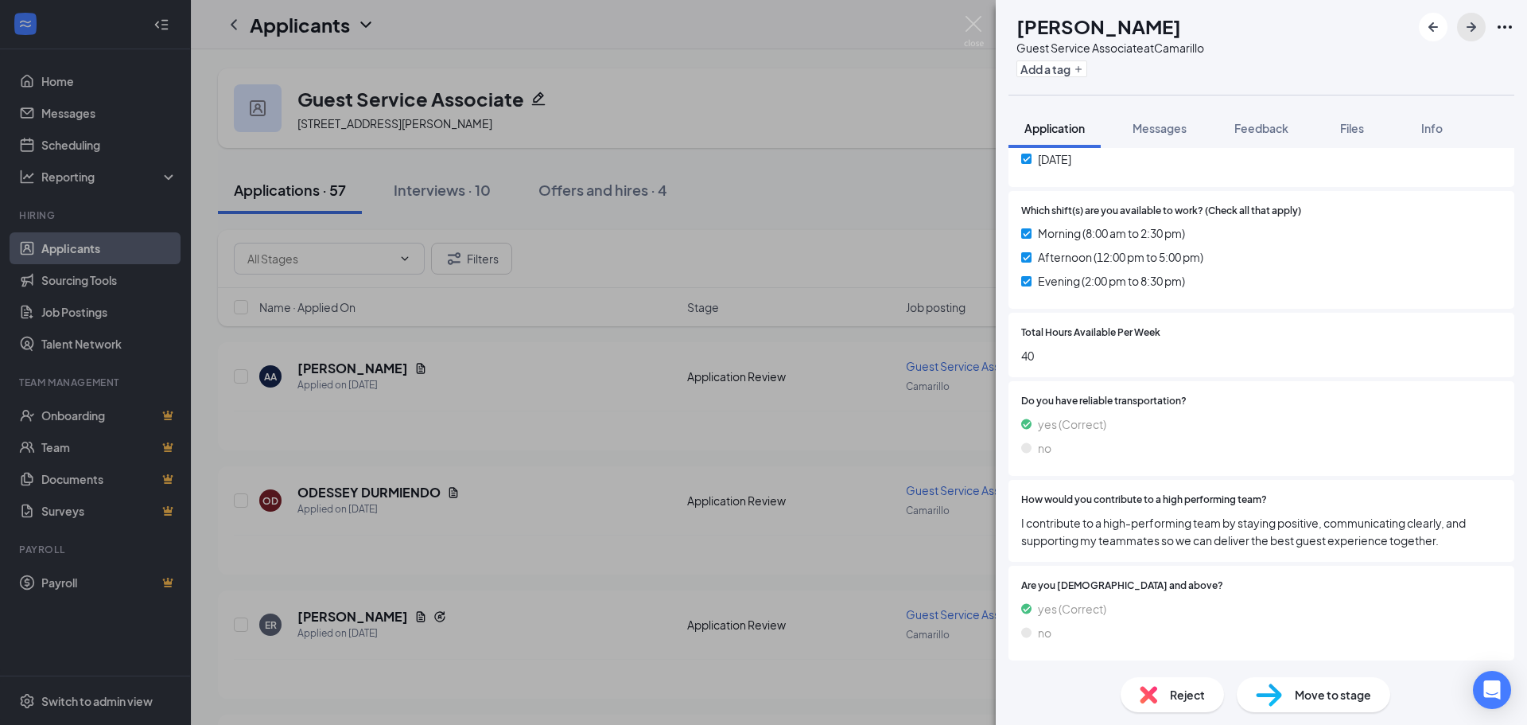
scroll to position [341, 0]
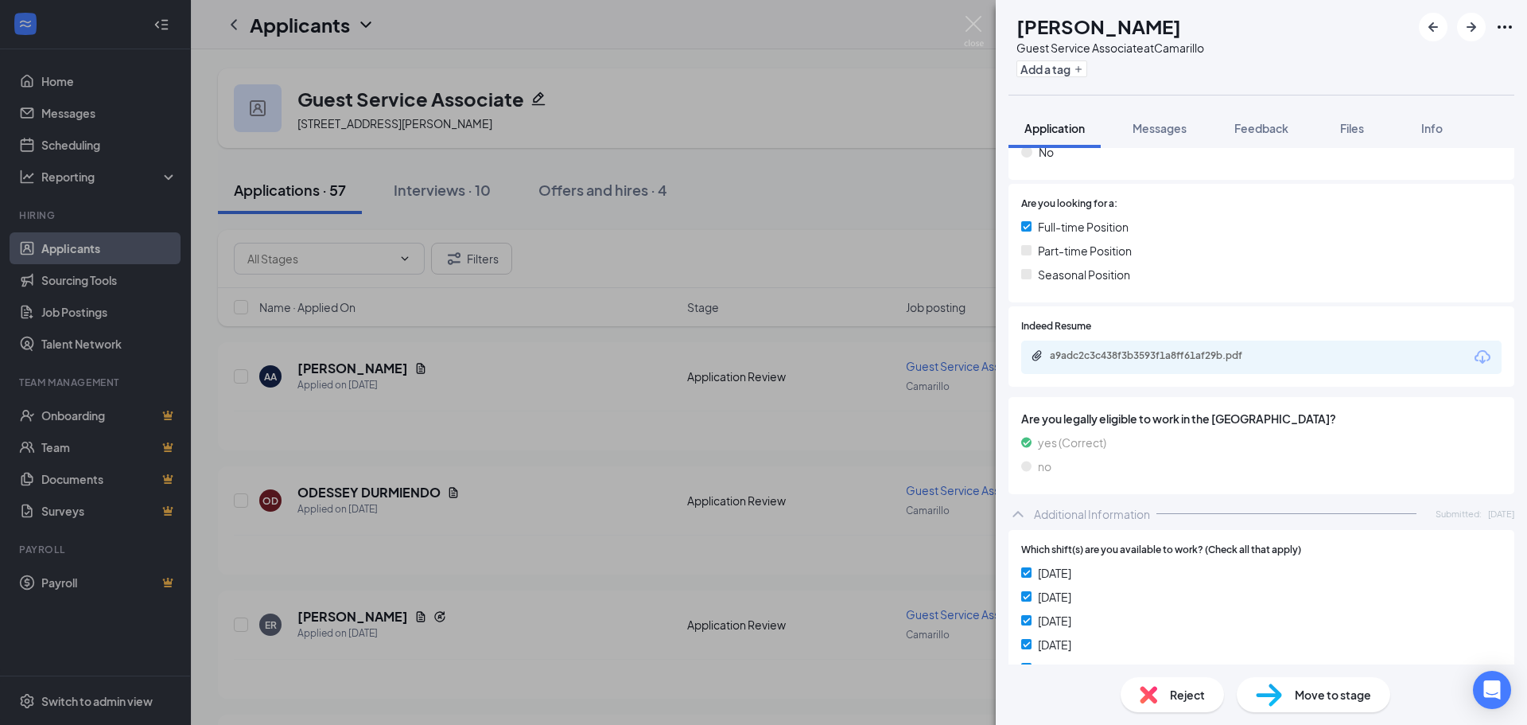
click at [1168, 360] on div "a9adc2c3c438f3b3593f1a8ff61af29b.pdf" at bounding box center [1161, 355] width 223 height 13
